Goal: Information Seeking & Learning: Find contact information

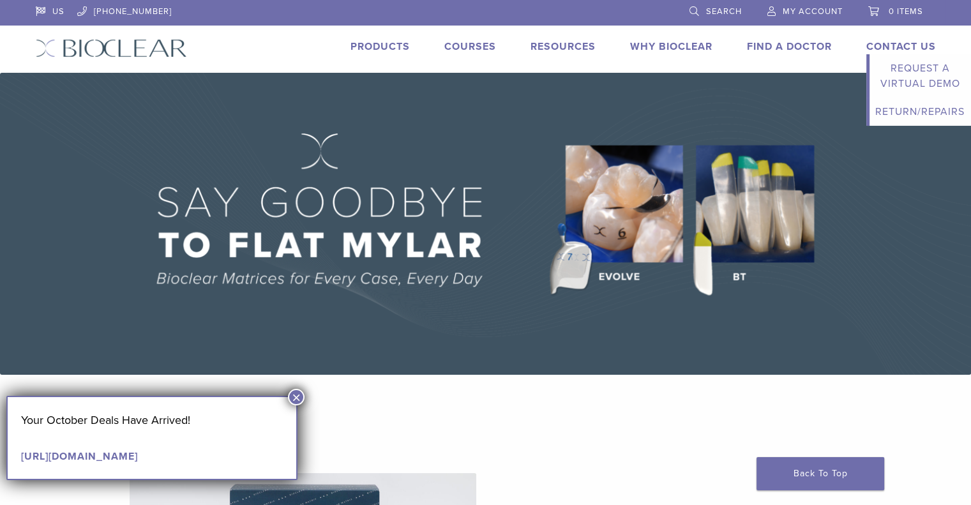
click at [899, 39] on li "Contact Us Expand child menu Request a Virtual Demo Return/Repairs" at bounding box center [901, 46] width 70 height 15
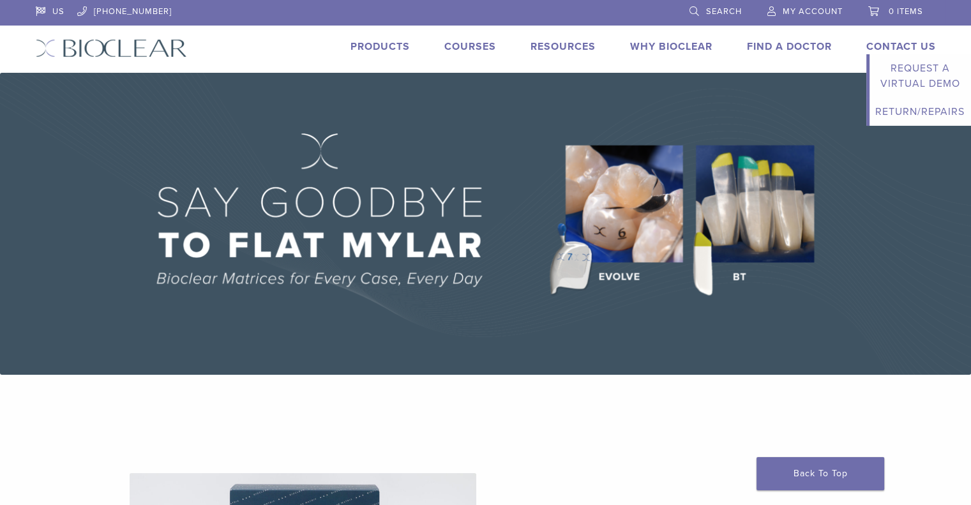
click at [902, 42] on link "Contact Us" at bounding box center [901, 46] width 70 height 13
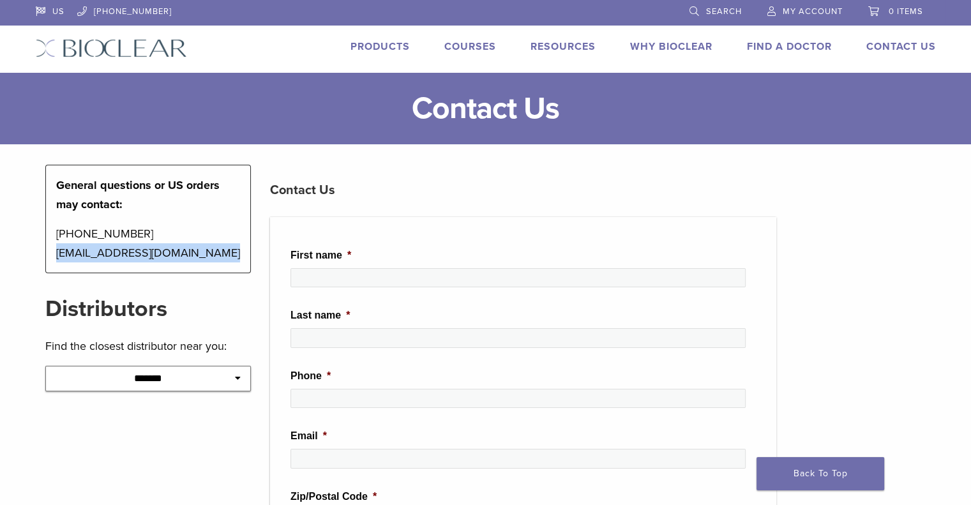
drag, startPoint x: 210, startPoint y: 252, endPoint x: 56, endPoint y: 252, distance: 153.9
click at [56, 252] on p "1-855-712-5327 contactus@bioclearmatrix.com" at bounding box center [148, 243] width 185 height 38
copy p "[EMAIL_ADDRESS][DOMAIN_NAME]"
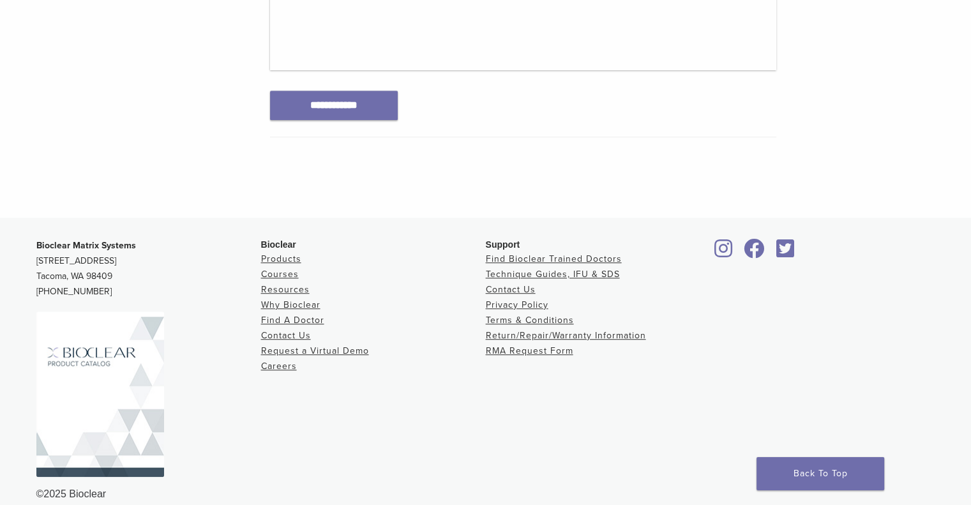
scroll to position [777, 0]
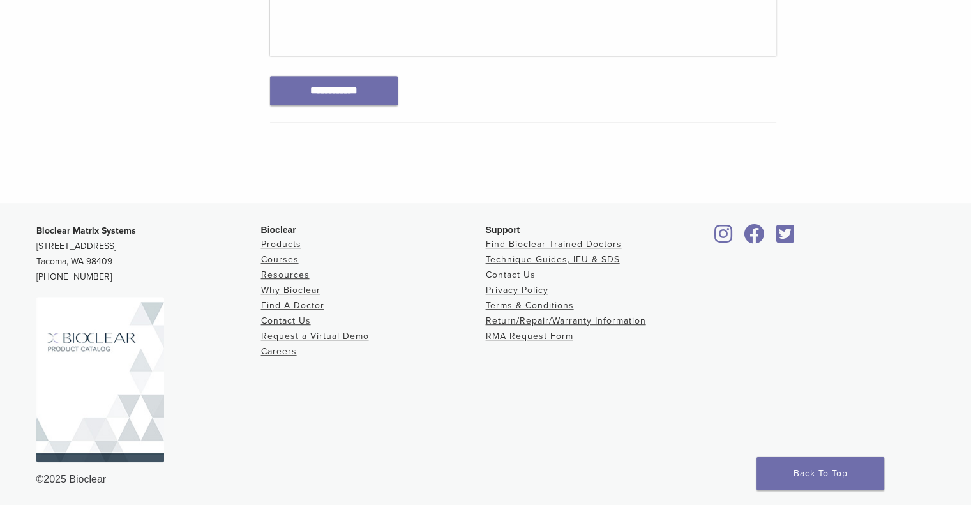
click at [525, 270] on link "Contact Us" at bounding box center [511, 274] width 50 height 11
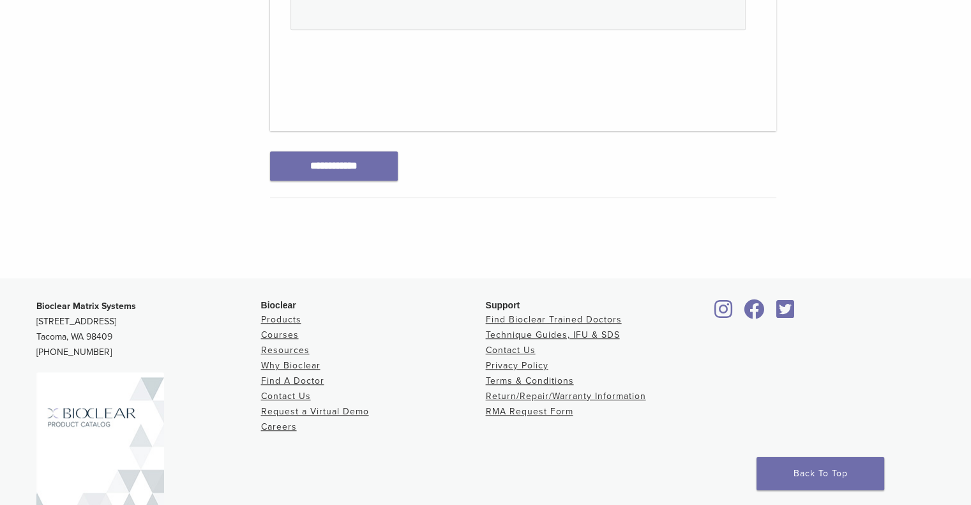
scroll to position [777, 0]
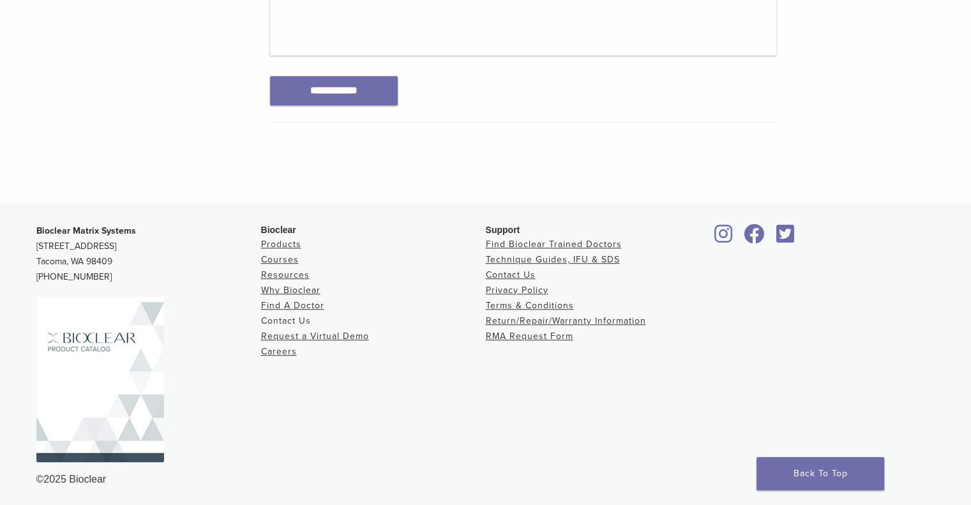
click at [287, 315] on link "Contact Us" at bounding box center [286, 320] width 50 height 11
